Goal: Check status: Check status

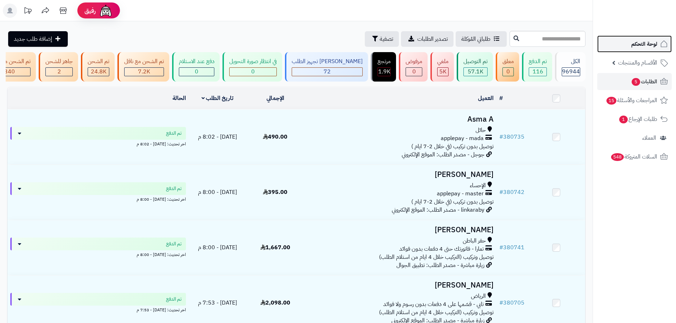
click at [646, 49] on link "لوحة التحكم" at bounding box center [634, 43] width 75 height 17
